Goal: Transaction & Acquisition: Purchase product/service

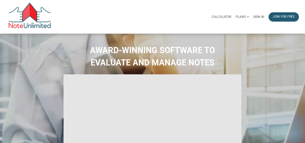
click at [259, 16] on p "Sign in" at bounding box center [258, 17] width 11 height 4
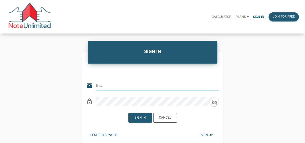
type input "[EMAIL_ADDRESS][DOMAIN_NAME]"
click at [140, 119] on div "Sign in" at bounding box center [140, 117] width 11 height 5
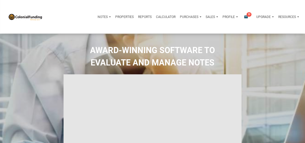
type input "Introduction to new features"
select select
click at [245, 16] on icon "email" at bounding box center [246, 17] width 6 height 4
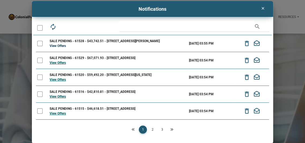
click at [59, 45] on link "View Offers" at bounding box center [58, 46] width 16 height 4
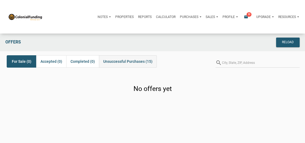
click at [134, 60] on span "Unsuccessful Purchases (15)" at bounding box center [127, 61] width 49 height 6
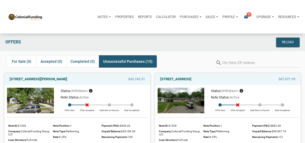
click at [245, 16] on icon "email" at bounding box center [246, 17] width 6 height 4
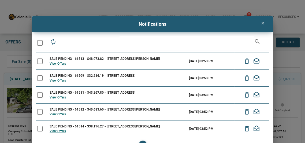
scroll to position [15, 0]
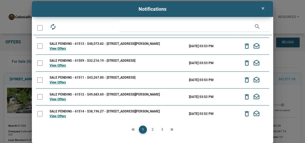
click at [171, 129] on icon "Next" at bounding box center [171, 129] width 3 height 3
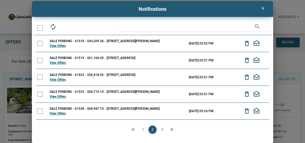
click at [171, 129] on icon "Next" at bounding box center [171, 129] width 3 height 3
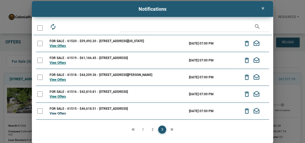
click at [58, 112] on link "View Offers" at bounding box center [58, 114] width 16 height 4
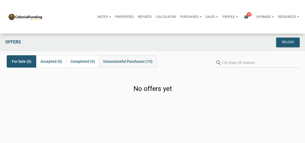
click at [129, 59] on span "Unsuccessful Purchases (15)" at bounding box center [127, 61] width 49 height 6
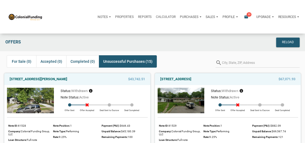
click at [245, 16] on icon "email" at bounding box center [246, 17] width 6 height 4
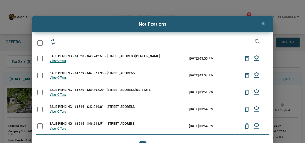
click at [263, 24] on icon "clear" at bounding box center [263, 23] width 6 height 4
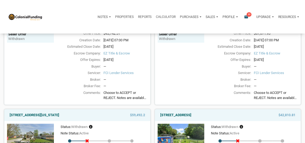
scroll to position [122, 0]
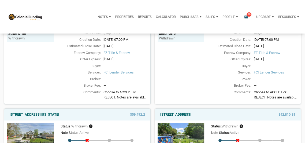
click at [123, 95] on span "Choose to ACCEPT or REJECT. Notes are available first come, first served. This …" at bounding box center [126, 95] width 44 height 10
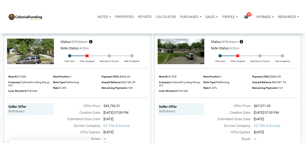
scroll to position [34, 0]
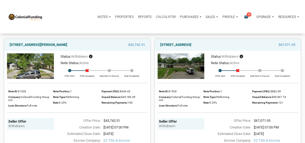
click at [228, 17] on p "Profile" at bounding box center [229, 17] width 12 height 4
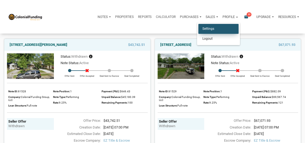
click at [212, 27] on link "Settings" at bounding box center [219, 29] width 40 height 10
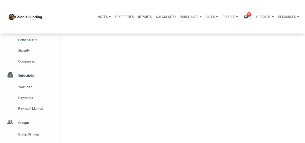
type input "[GEOGRAPHIC_DATA]"
select select
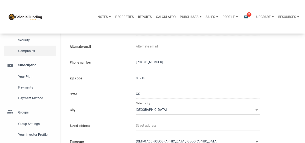
scroll to position [54, 0]
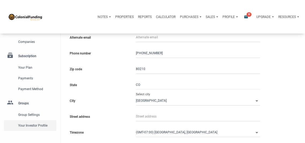
click at [31, 126] on span "Your Investor Profile" at bounding box center [36, 125] width 36 height 6
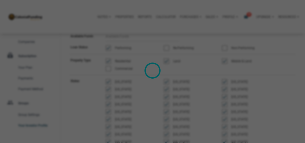
type input "Wealth Builder - Future Income"
select select
type input "$ 50,000"
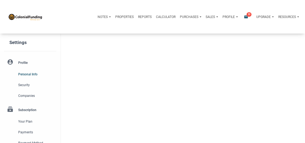
type input "[GEOGRAPHIC_DATA]"
select select
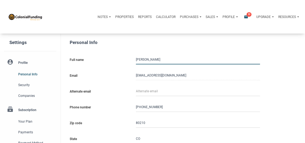
type input "3033583702"
select select
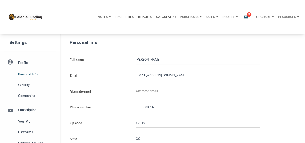
click at [227, 16] on p "Profile" at bounding box center [229, 17] width 12 height 4
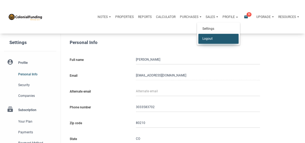
click at [212, 38] on link "Logout" at bounding box center [219, 39] width 40 height 10
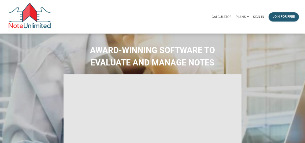
type input "Introduction to new features"
select select
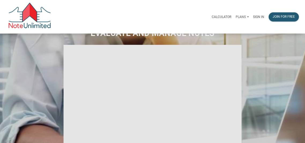
scroll to position [28, 0]
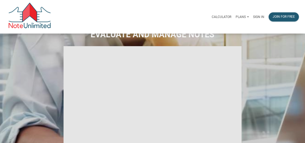
click at [258, 16] on p "Sign in" at bounding box center [258, 17] width 11 height 4
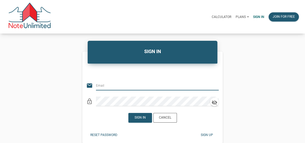
type input "[EMAIL_ADDRESS][DOMAIN_NAME]"
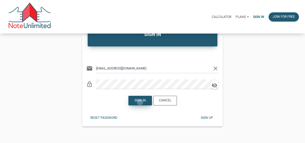
click at [140, 102] on div "Sign in" at bounding box center [140, 100] width 11 height 5
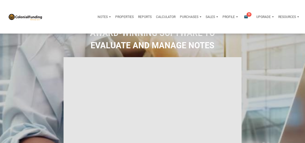
type input "Introduction to new features"
select select
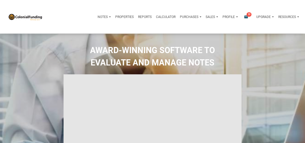
click at [246, 16] on icon "email" at bounding box center [246, 17] width 6 height 4
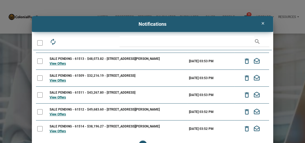
scroll to position [15, 0]
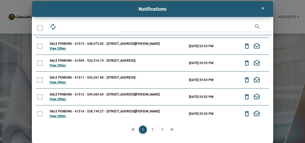
click at [153, 131] on link "2" at bounding box center [153, 130] width 8 height 8
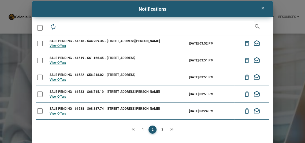
scroll to position [82, 0]
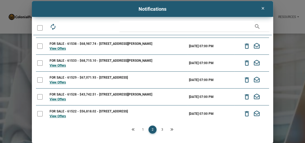
click at [162, 130] on link "3" at bounding box center [162, 130] width 8 height 8
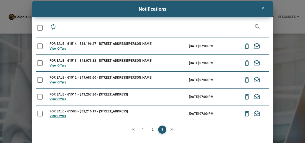
click at [153, 129] on link "2" at bounding box center [153, 130] width 8 height 8
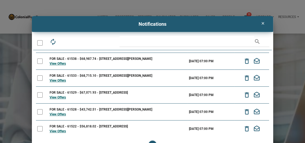
scroll to position [15, 0]
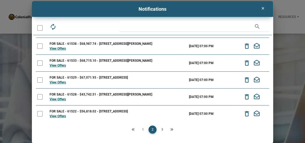
click at [143, 129] on link "1" at bounding box center [143, 130] width 8 height 8
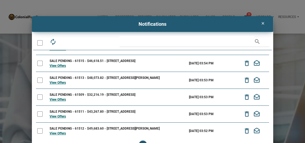
scroll to position [82, 0]
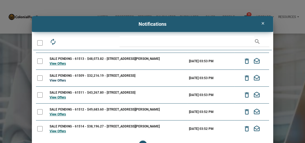
click at [57, 80] on link "View Offers" at bounding box center [58, 81] width 16 height 4
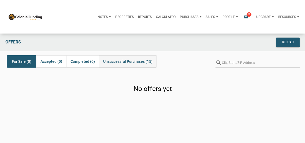
click at [124, 62] on span "Unsuccessful Purchases (15)" at bounding box center [127, 61] width 49 height 6
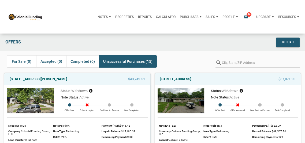
click at [227, 15] on p "Profile" at bounding box center [229, 17] width 12 height 4
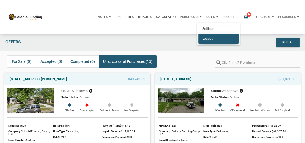
click at [210, 38] on link "Logout" at bounding box center [219, 39] width 40 height 10
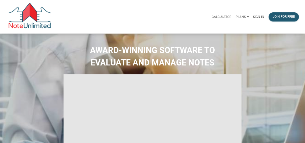
type input "Introduction to new features"
select select
click at [259, 16] on p "Sign in" at bounding box center [258, 17] width 11 height 4
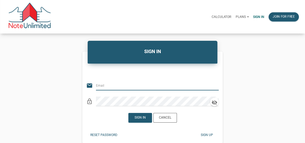
type input "[EMAIL_ADDRESS][DOMAIN_NAME]"
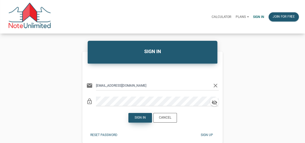
click at [141, 116] on div "Sign in" at bounding box center [140, 117] width 11 height 5
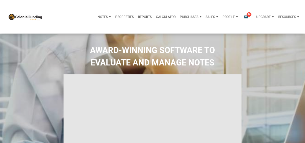
type input "Introduction to new features"
select select
click at [247, 15] on span "44" at bounding box center [249, 14] width 5 height 4
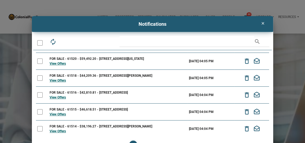
scroll to position [15, 0]
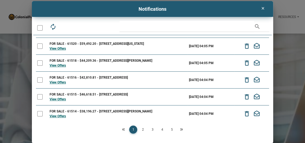
click at [143, 129] on link "2" at bounding box center [143, 130] width 8 height 8
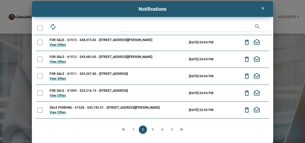
scroll to position [0, 0]
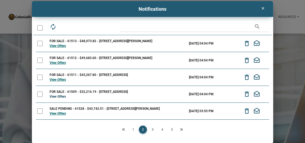
click at [56, 95] on link "View Offers" at bounding box center [58, 97] width 16 height 4
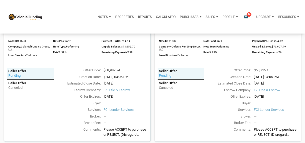
scroll to position [93, 0]
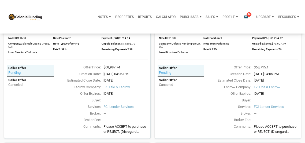
click at [130, 127] on span "Please ACCEPT to purchase or REJECT. (Disregard Status: Pending—system issue be…" at bounding box center [126, 129] width 44 height 10
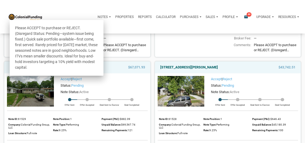
scroll to position [176, 0]
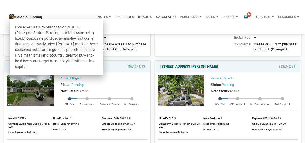
click at [156, 58] on div "3230 North Bancroft Street, Indianapolis, IN, 46218 $43,742.51 Accept | Reject …" at bounding box center [226, 137] width 151 height 163
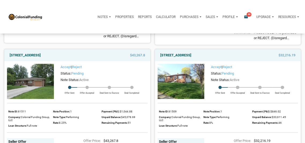
scroll to position [1017, 0]
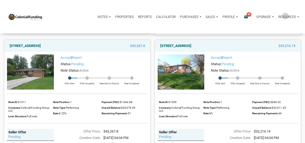
click at [285, 16] on p "Resources" at bounding box center [288, 17] width 18 height 4
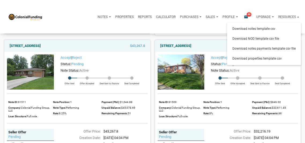
click at [80, 21] on div "Notes Dashboard Transactions Properties Reports Calculator Purchases Offers Ord…" at bounding box center [171, 16] width 259 height 13
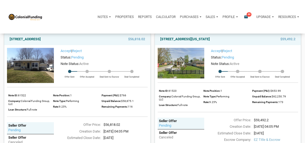
scroll to position [364, 0]
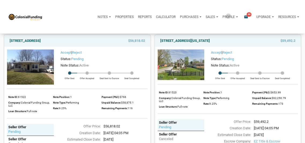
click at [228, 16] on p "Profile" at bounding box center [229, 17] width 12 height 4
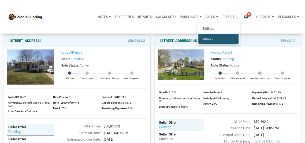
click at [209, 38] on link "Logout" at bounding box center [219, 39] width 40 height 10
